Goal: Transaction & Acquisition: Purchase product/service

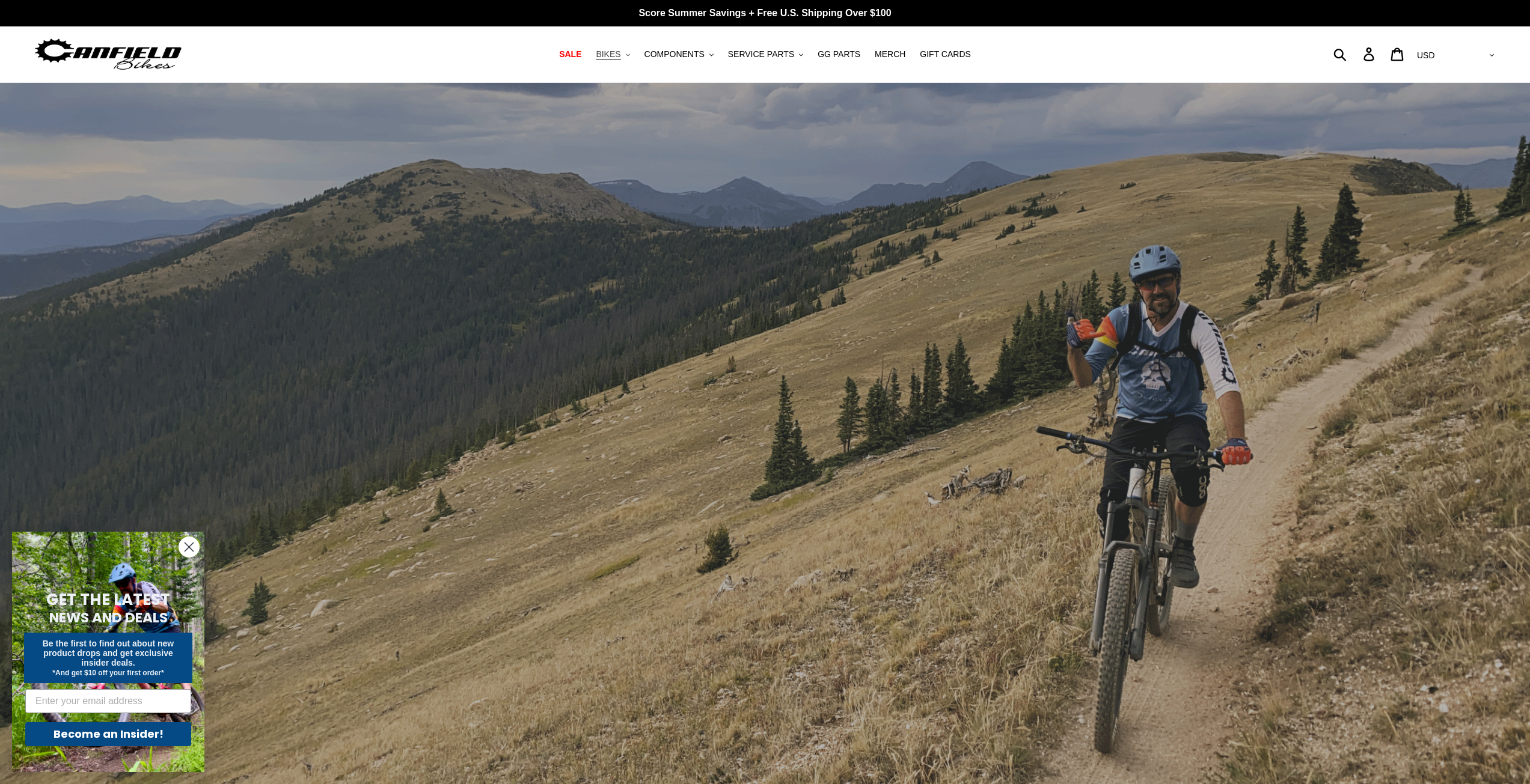
click at [620, 54] on span "BIKES" at bounding box center [608, 54] width 24 height 10
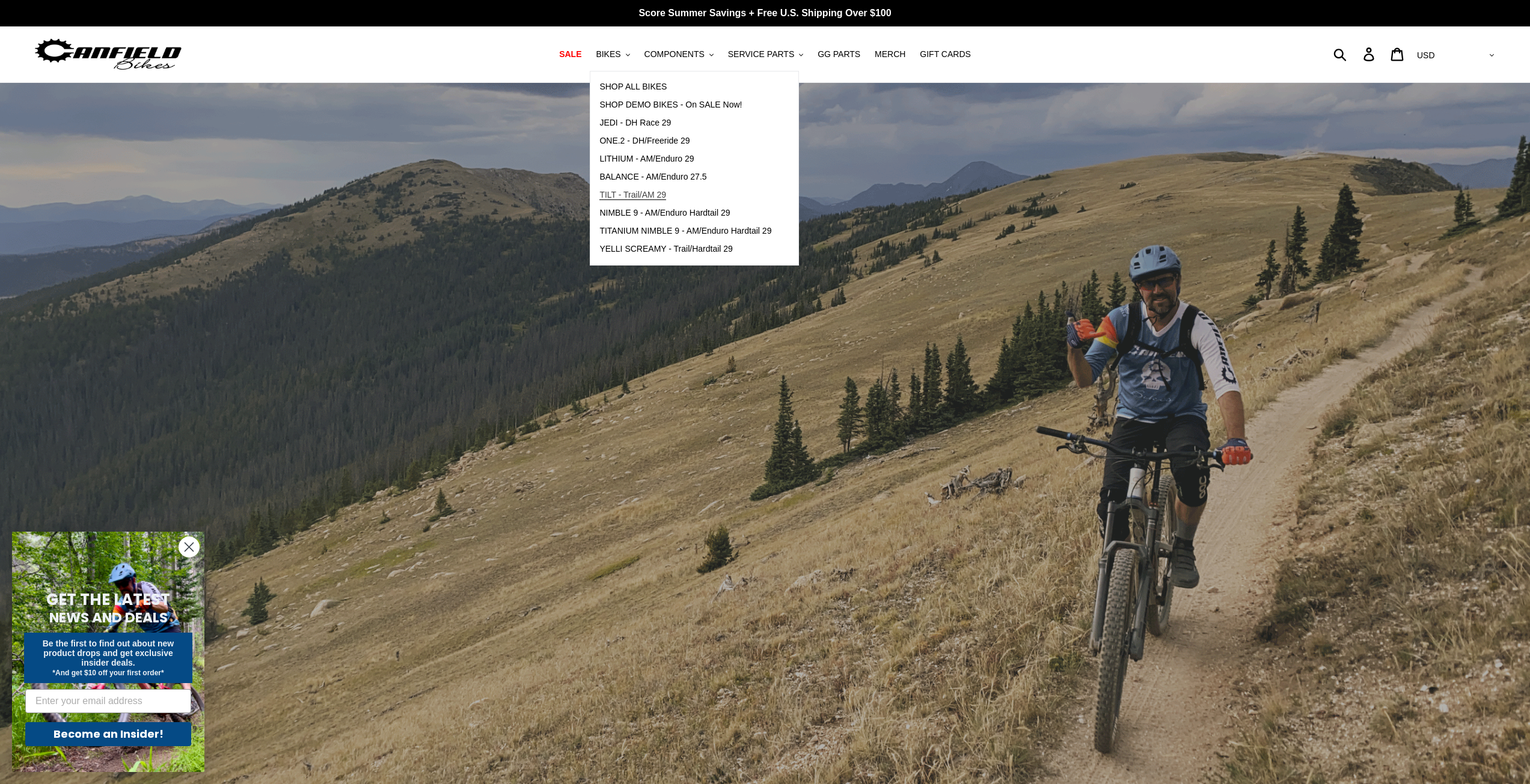
click at [655, 191] on span "TILT - Trail/AM 29" at bounding box center [632, 194] width 66 height 10
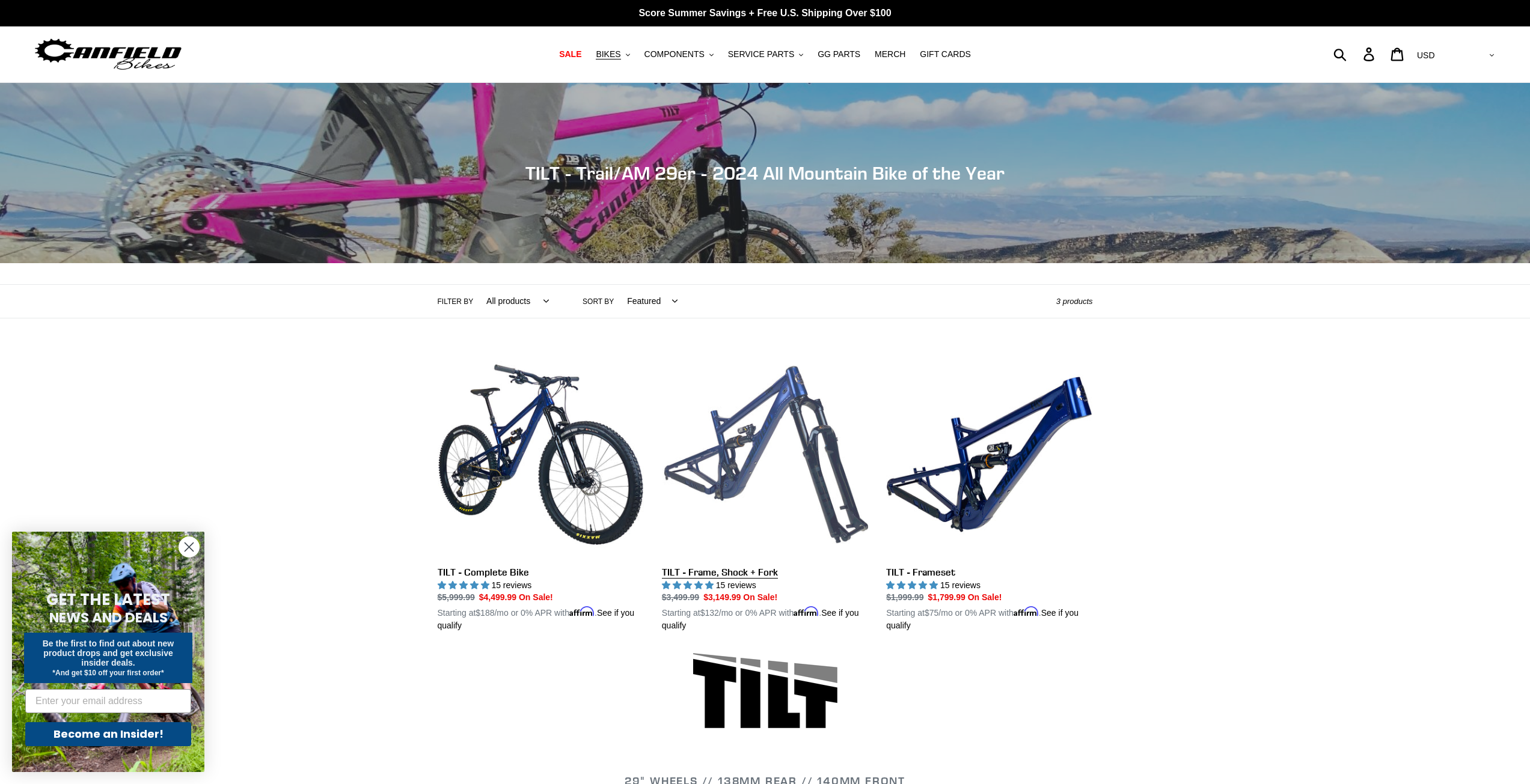
click at [706, 571] on link "TILT - Frame, Shock + Fork" at bounding box center [765, 492] width 206 height 281
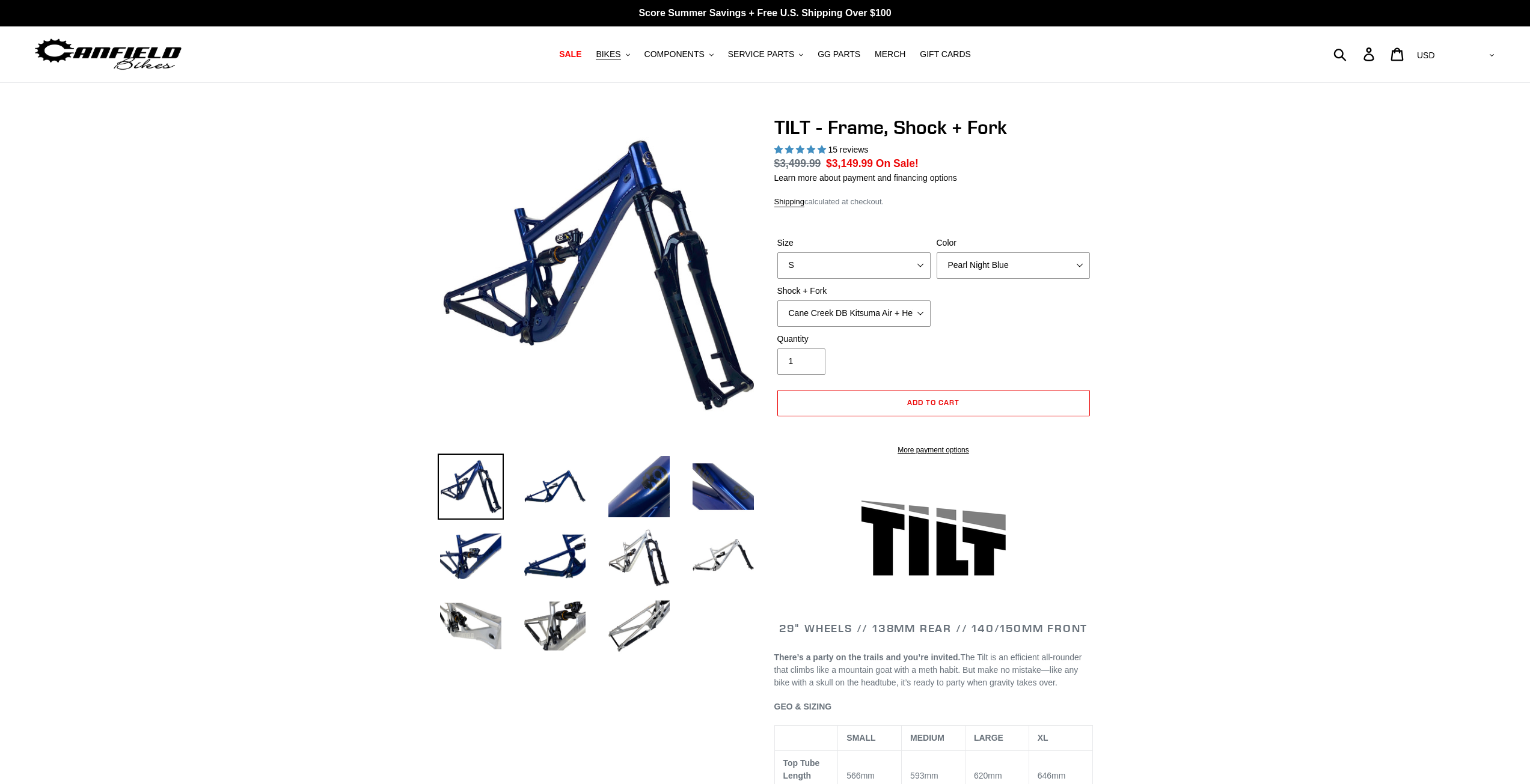
select select "highest-rating"
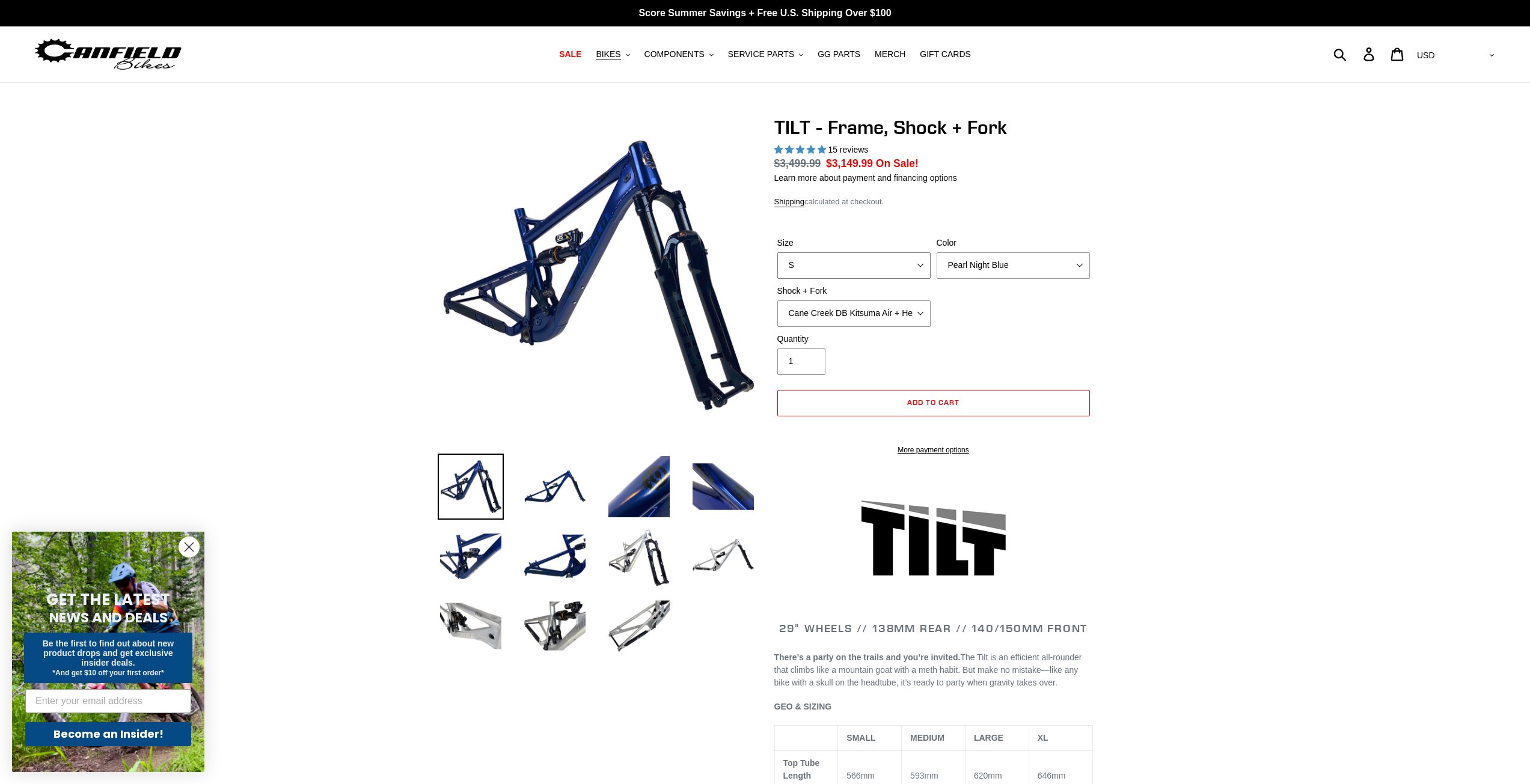
click at [920, 262] on select "S M L XL" at bounding box center [853, 265] width 153 height 27
select select "M"
click at [777, 252] on select "S M L XL" at bounding box center [853, 265] width 153 height 27
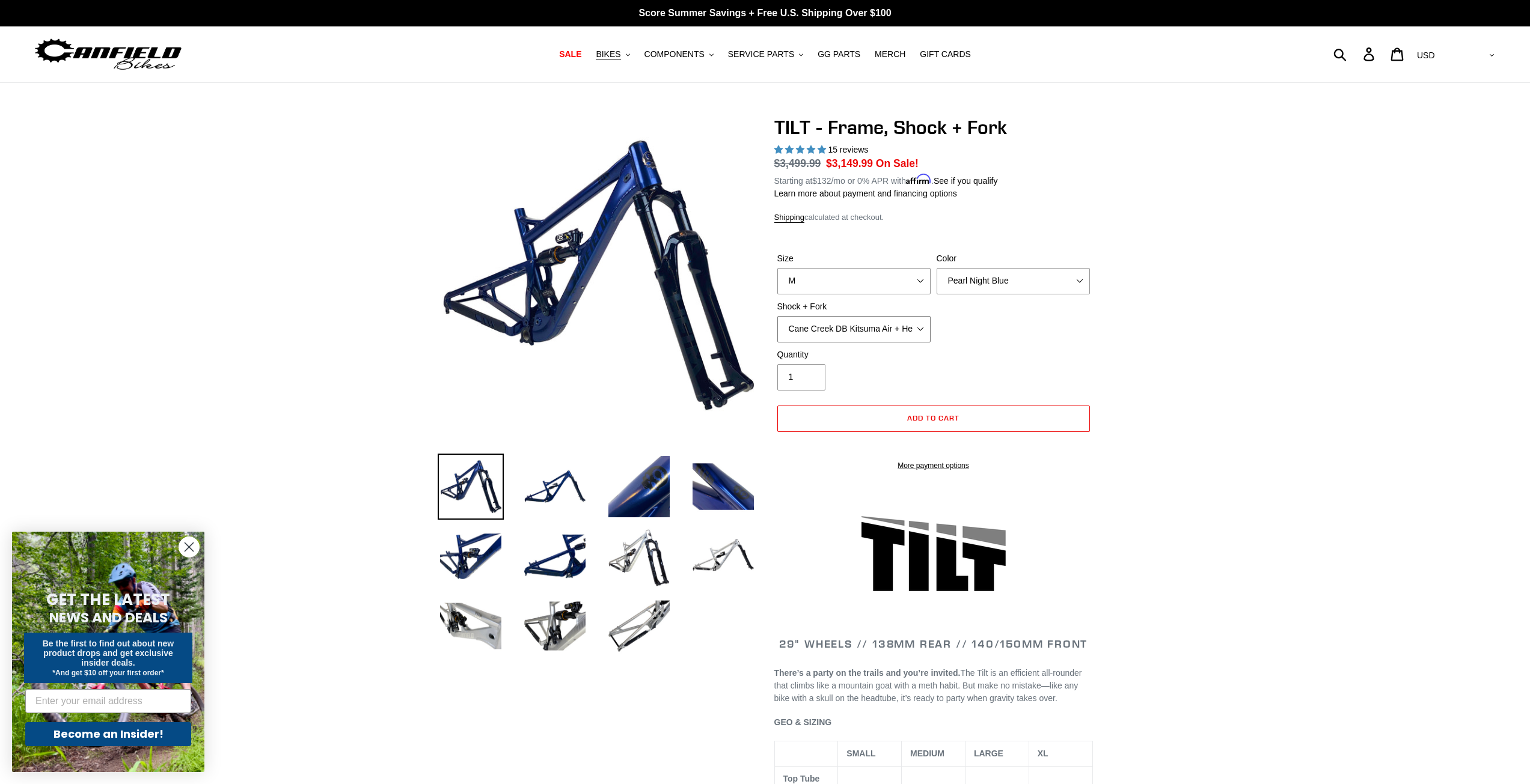
click at [854, 326] on select "Cane Creek DB Kitsuma Air + Helm MKII 140mm Cane Creek DB Kitsuma Air + Fox 36 …" at bounding box center [853, 329] width 153 height 27
click at [777, 316] on select "Cane Creek DB Kitsuma Air + Helm MKII 140mm Cane Creek DB Kitsuma Air + Fox 36 …" at bounding box center [853, 329] width 153 height 27
click at [913, 327] on select "Cane Creek DB Kitsuma Air + Helm MKII 140mm Cane Creek DB Kitsuma Air + Fox 36 …" at bounding box center [853, 329] width 153 height 27
click at [777, 316] on select "Cane Creek DB Kitsuma Air + Helm MKII 140mm Cane Creek DB Kitsuma Air + Fox 36 …" at bounding box center [853, 329] width 153 height 27
click at [900, 332] on select "Cane Creek DB Kitsuma Air + Helm MKII 140mm Cane Creek DB Kitsuma Air + Fox 36 …" at bounding box center [853, 329] width 153 height 27
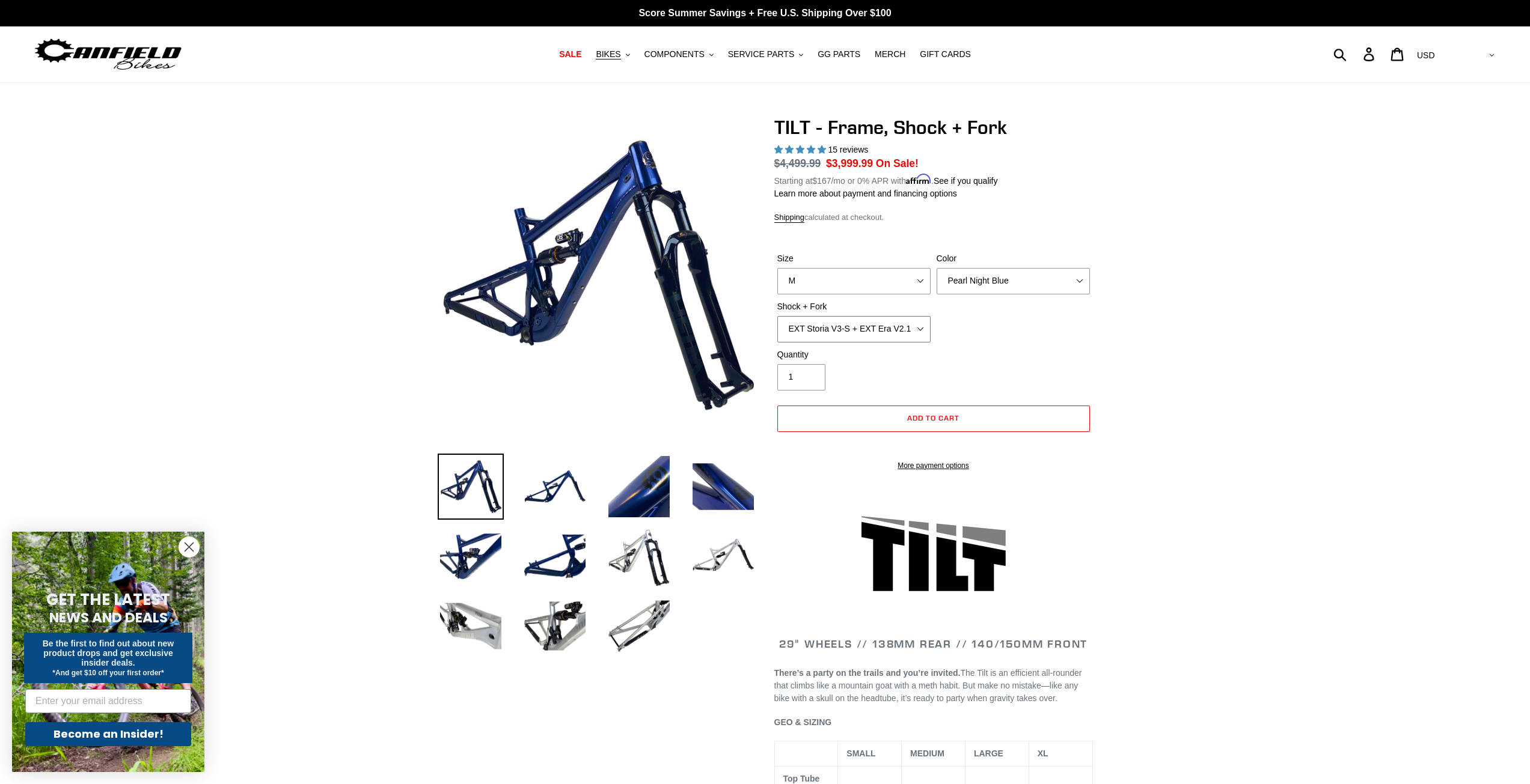
select select "Fox Float X + Fox 36 Grip X Factory 150mm"
click at [777, 316] on select "Cane Creek DB Kitsuma Air + Helm MKII 140mm Cane Creek DB Kitsuma Air + Fox 36 …" at bounding box center [853, 329] width 153 height 27
click at [896, 331] on select "Cane Creek DB Kitsuma Air + Helm MKII 140mm Cane Creek DB Kitsuma Air + Fox 36 …" at bounding box center [853, 329] width 153 height 27
click at [641, 497] on img at bounding box center [639, 487] width 66 height 66
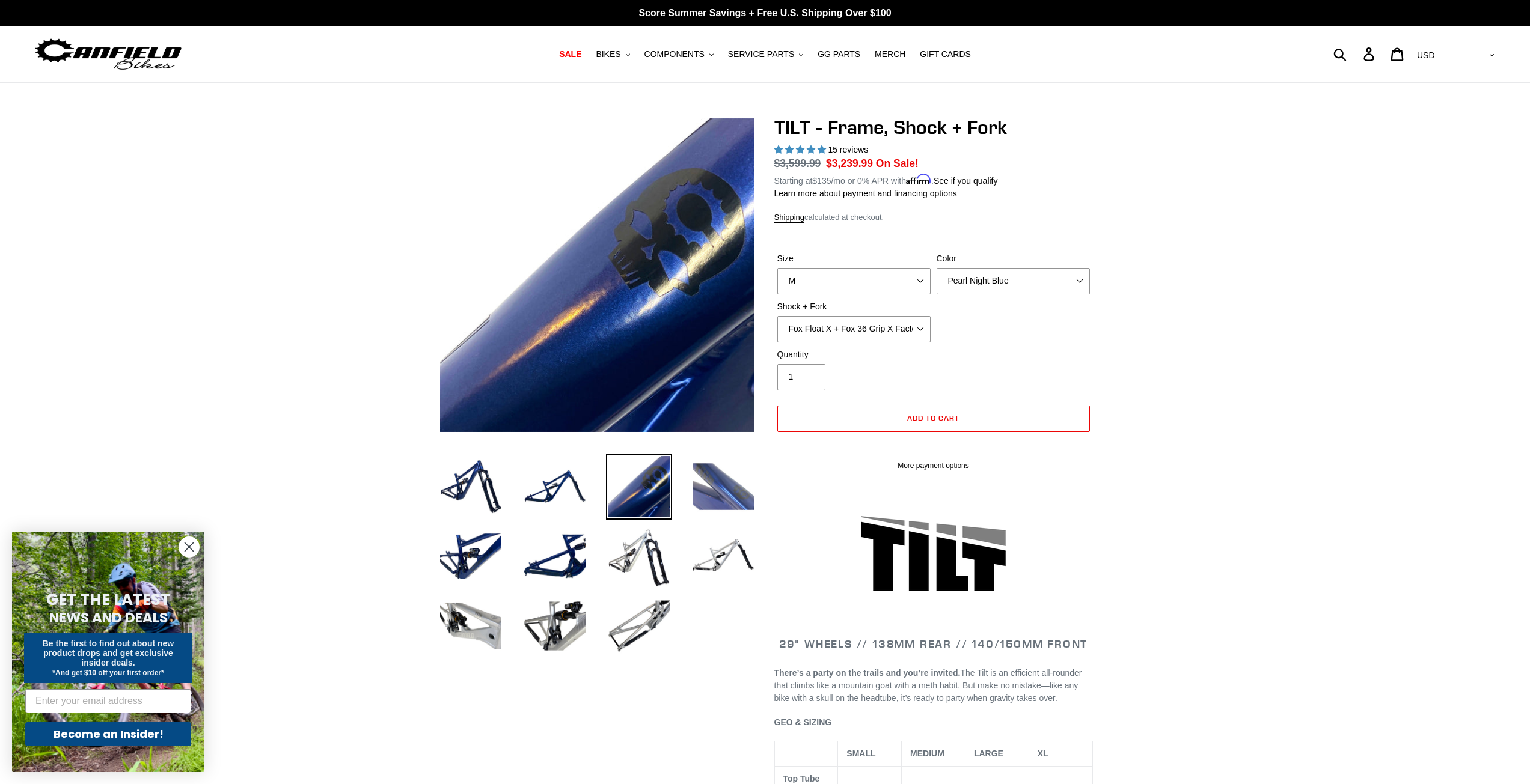
click at [723, 487] on img at bounding box center [723, 487] width 66 height 66
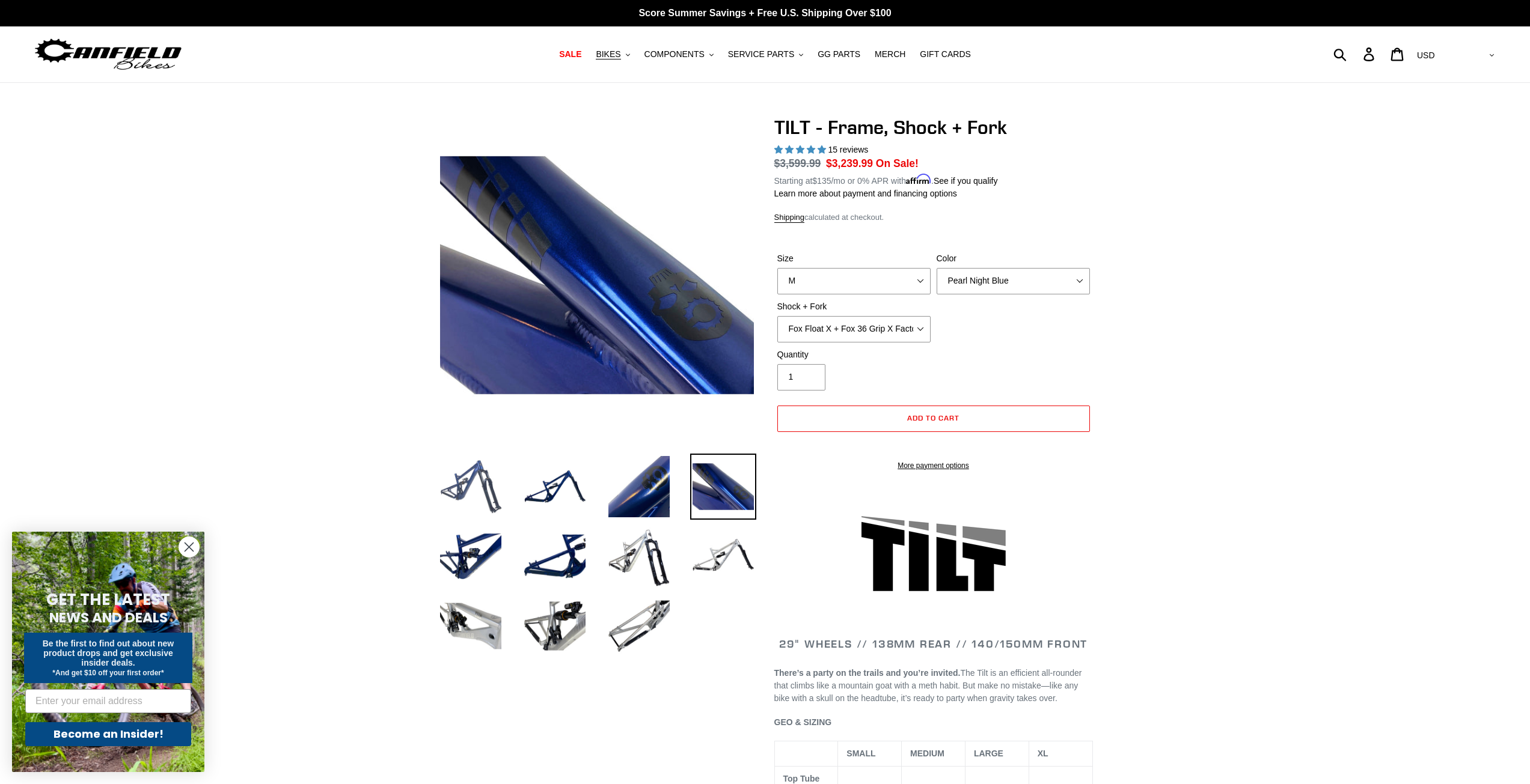
click at [478, 478] on img at bounding box center [470, 487] width 66 height 66
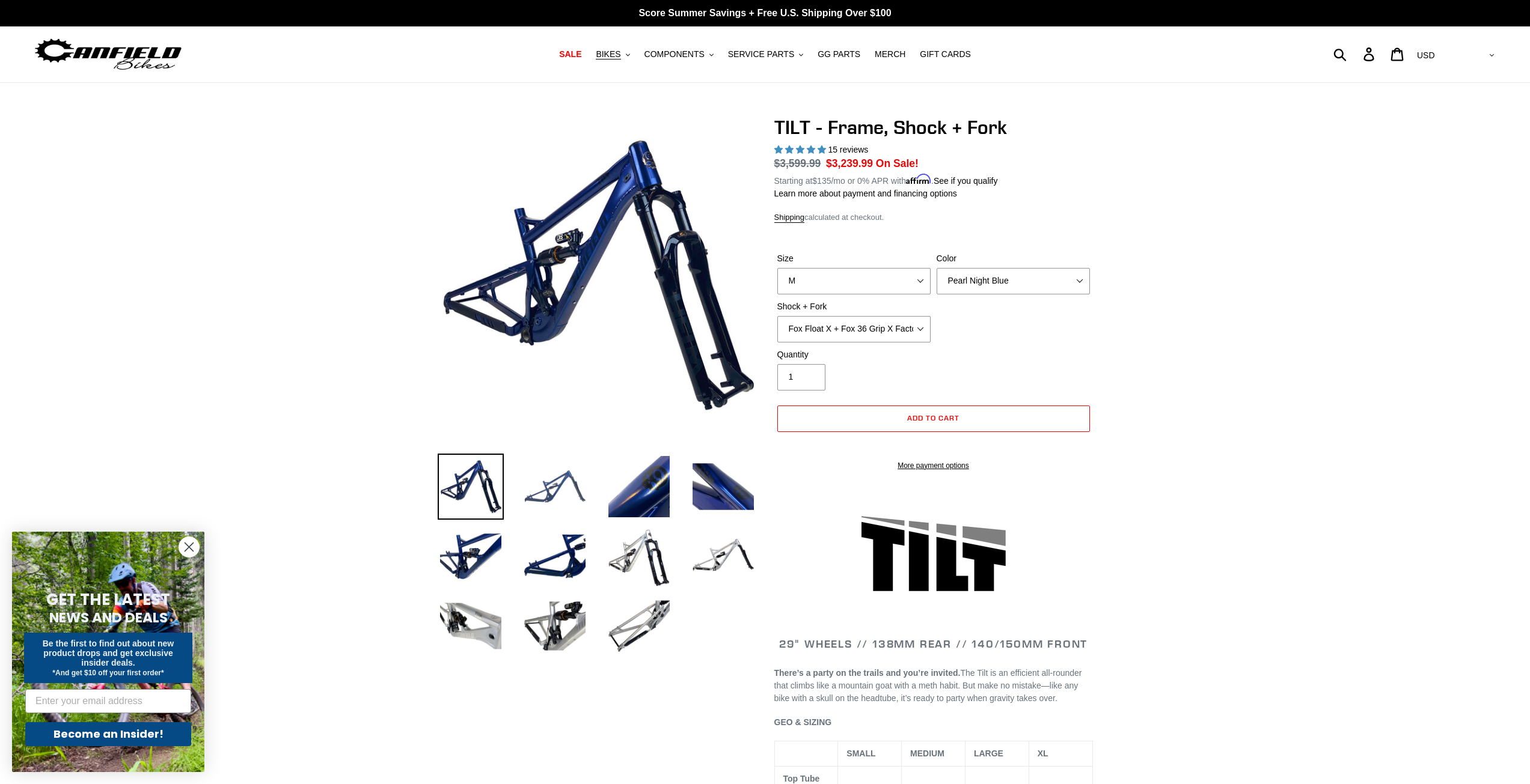
click at [530, 480] on img at bounding box center [555, 487] width 66 height 66
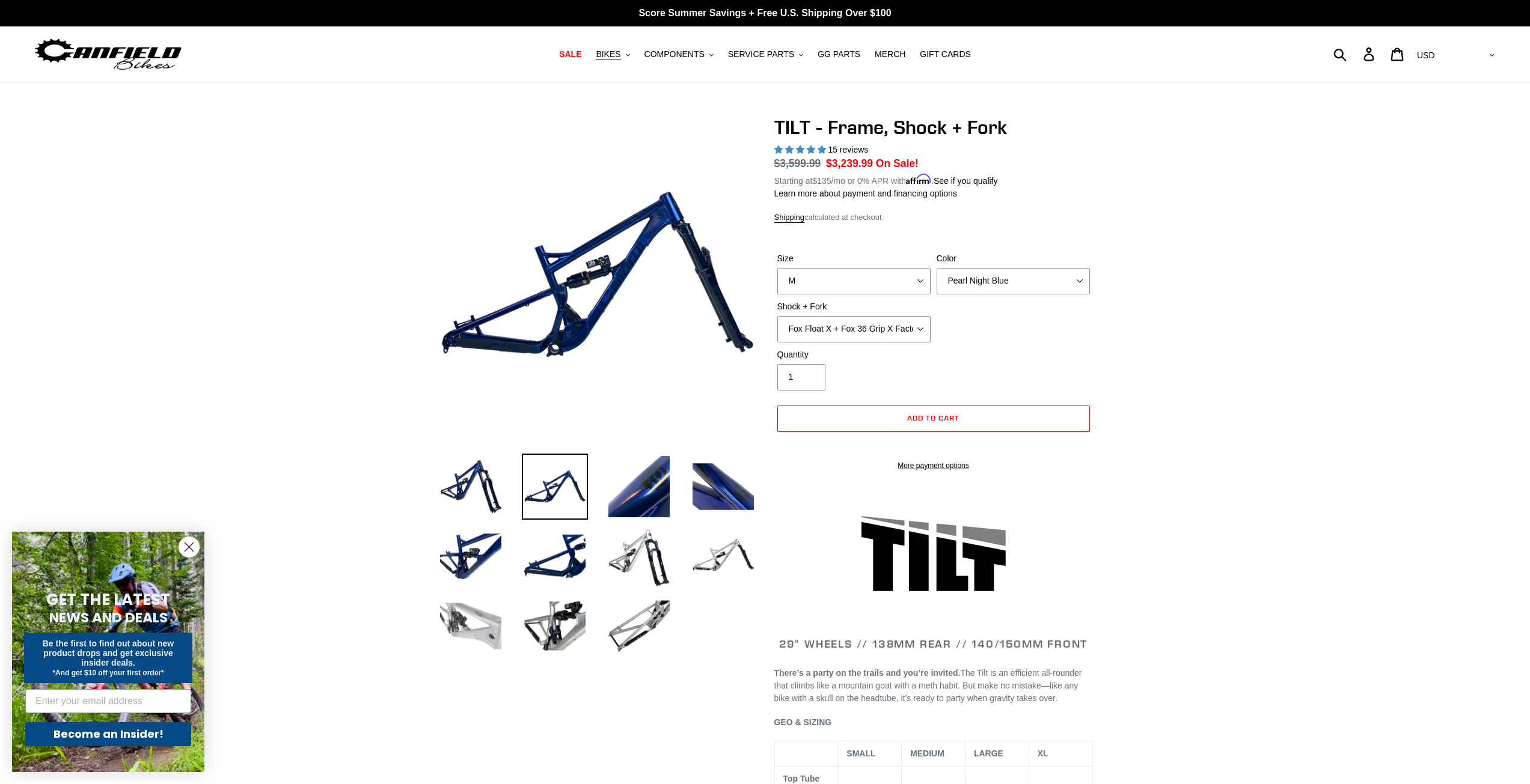
click at [491, 631] on img at bounding box center [470, 625] width 66 height 66
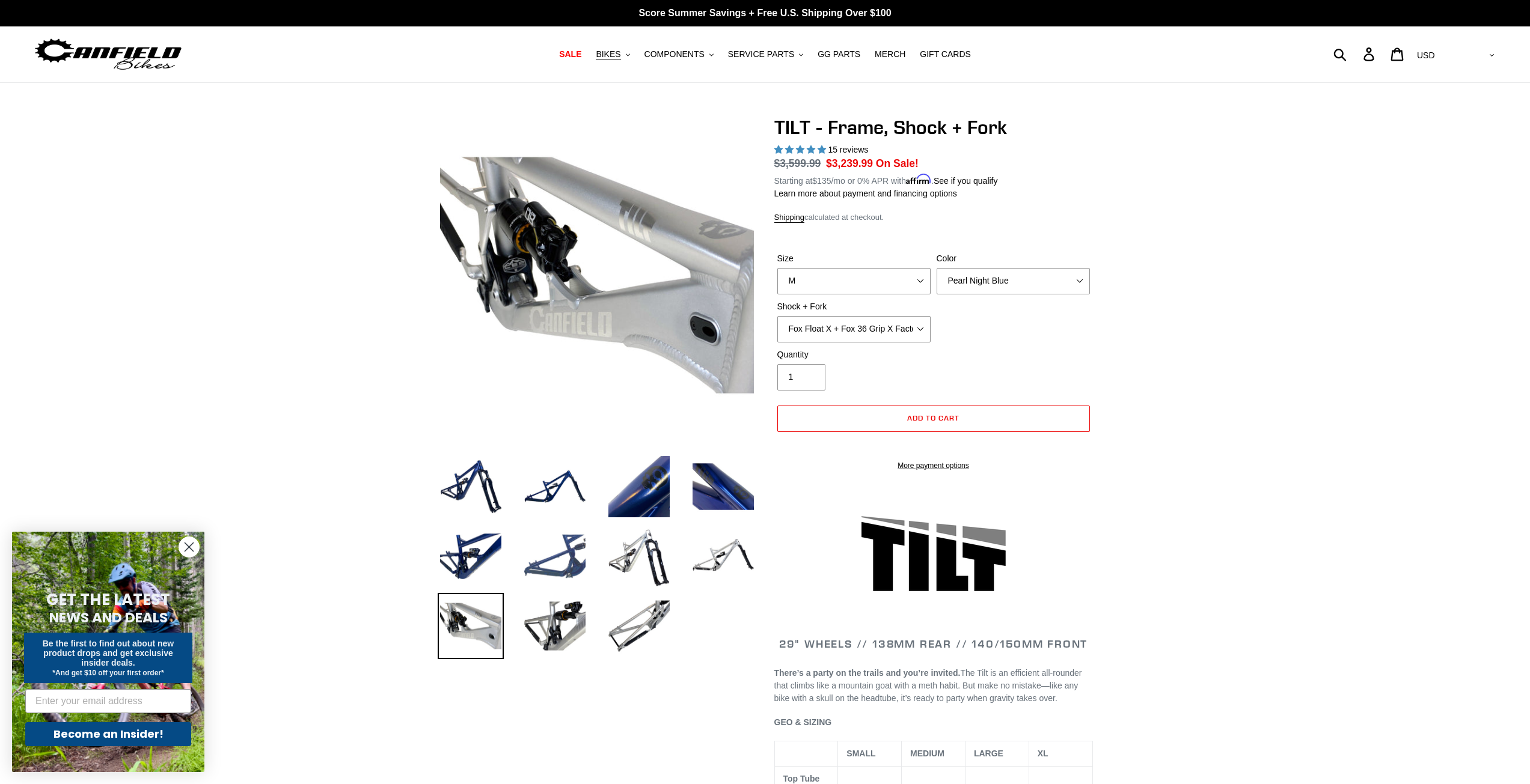
click at [573, 563] on img at bounding box center [555, 556] width 66 height 66
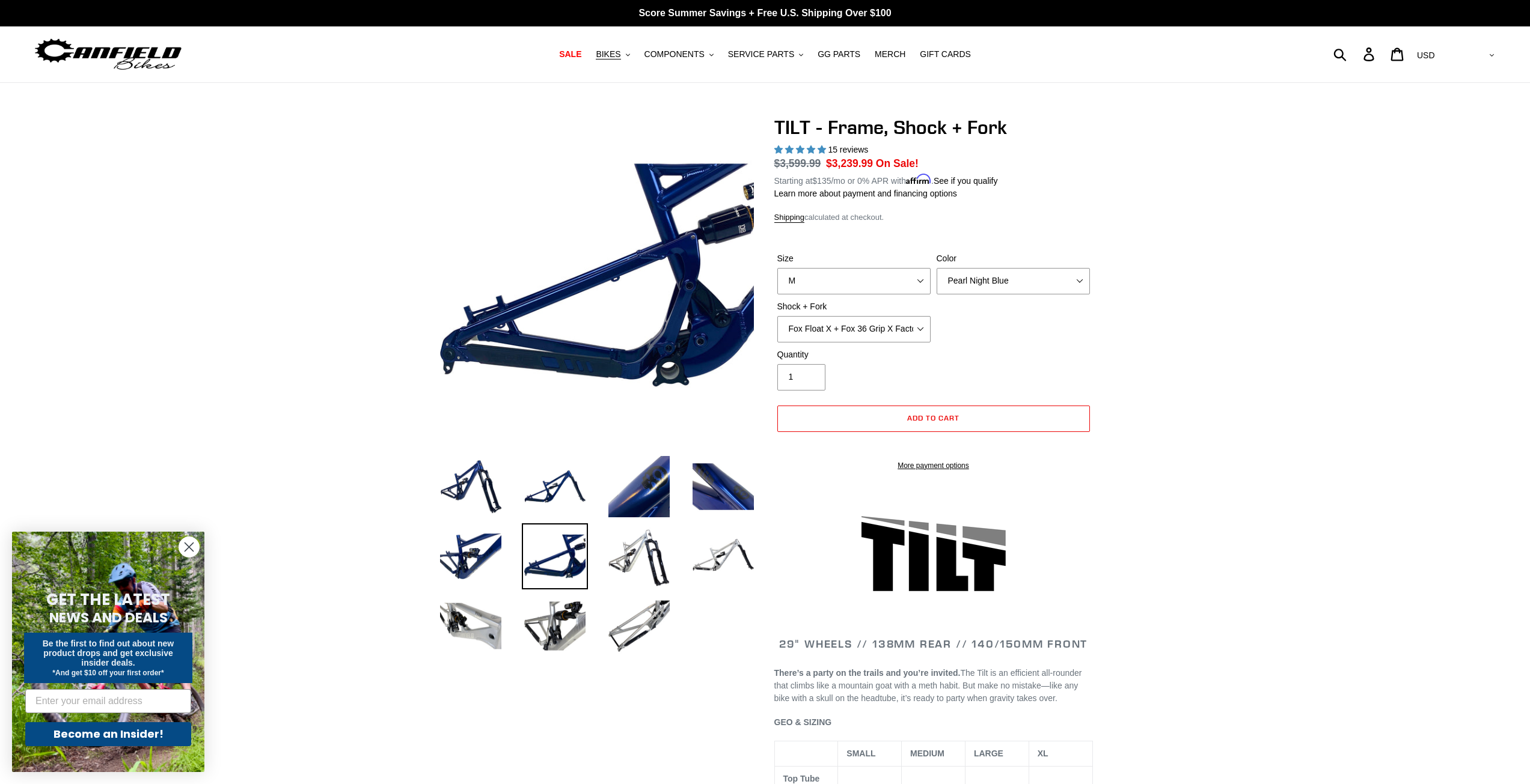
click at [191, 546] on circle "Close dialog" at bounding box center [189, 547] width 20 height 20
